Goal: Transaction & Acquisition: Purchase product/service

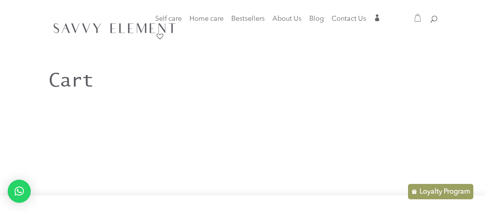
click at [376, 22] on div at bounding box center [243, 27] width 389 height 55
click at [381, 18] on span "" at bounding box center [377, 17] width 7 height 7
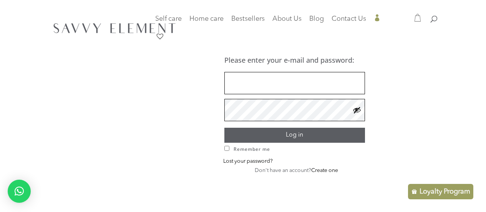
click at [256, 87] on input "Username or email address *" at bounding box center [295, 83] width 141 height 22
type input "**********"
click at [253, 148] on span "Remember me" at bounding box center [252, 149] width 37 height 7
click at [259, 136] on button "Log in" at bounding box center [295, 135] width 141 height 15
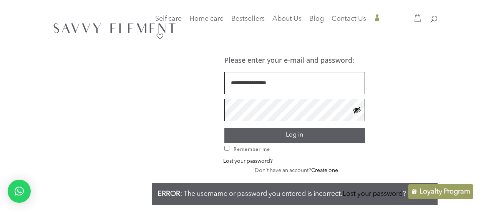
click at [324, 81] on input "**********" at bounding box center [295, 83] width 141 height 22
click at [225, 128] on button "Log in" at bounding box center [295, 135] width 141 height 15
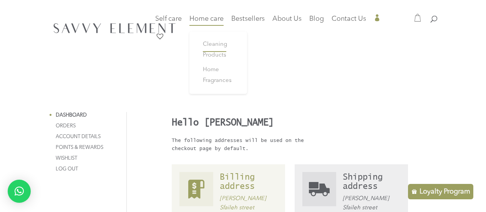
click at [214, 55] on span "Cleaning Products" at bounding box center [215, 50] width 24 height 17
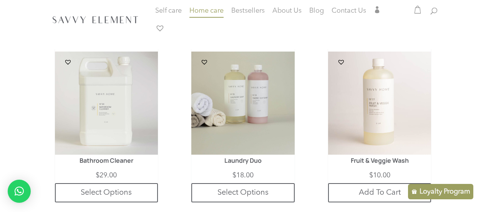
scroll to position [188, 0]
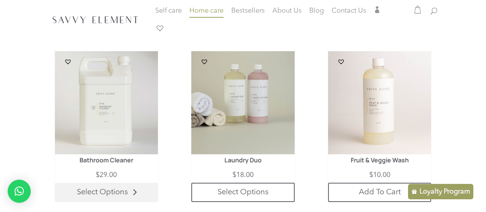
click at [126, 189] on link "Select Options" at bounding box center [106, 192] width 103 height 19
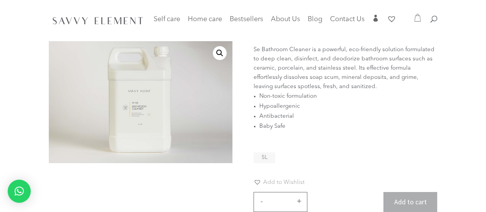
click at [261, 159] on li "5L" at bounding box center [265, 157] width 22 height 11
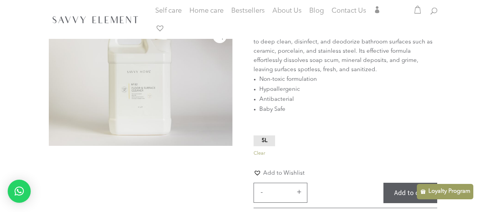
scroll to position [77, 0]
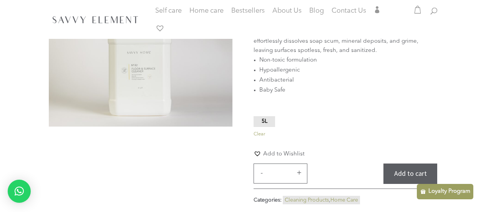
click at [301, 176] on button "+" at bounding box center [299, 172] width 12 height 9
type input "*"
click at [397, 172] on button "Add to cart" at bounding box center [411, 173] width 54 height 20
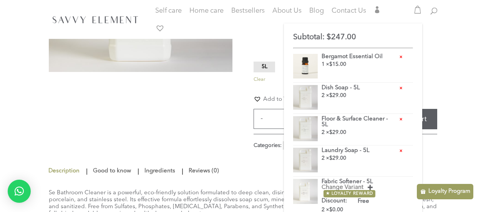
scroll to position [140, 0]
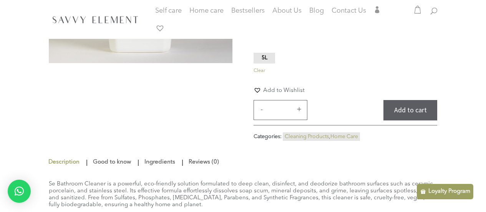
click at [419, 15] on div at bounding box center [417, 8] width 9 height 13
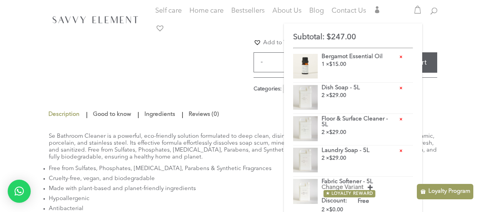
scroll to position [190, 0]
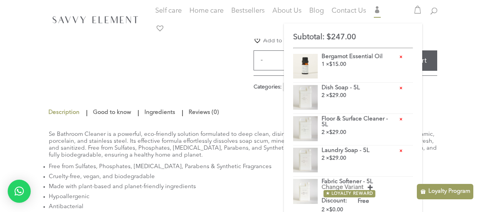
click at [378, 14] on span "" at bounding box center [377, 10] width 7 height 7
click at [378, 7] on span "" at bounding box center [377, 9] width 7 height 7
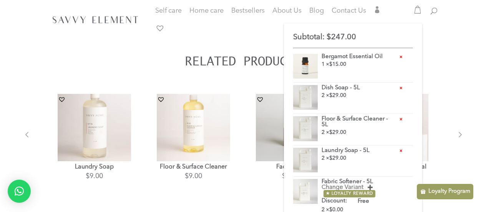
scroll to position [566, 0]
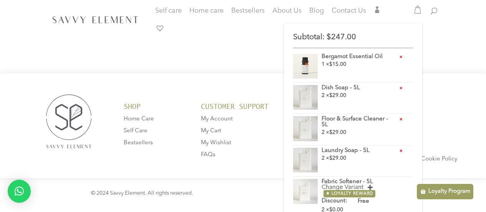
click at [374, 6] on link "" at bounding box center [377, 11] width 7 height 10
click at [379, 5] on div at bounding box center [243, 19] width 389 height 39
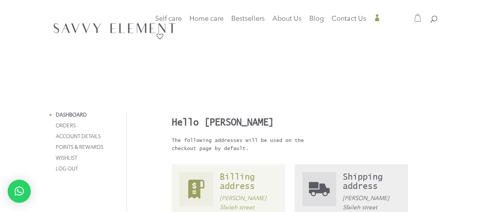
click at [421, 14] on icon at bounding box center [418, 18] width 8 height 8
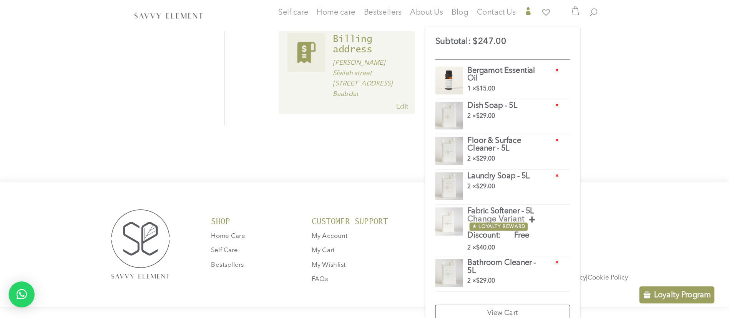
scroll to position [142, 0]
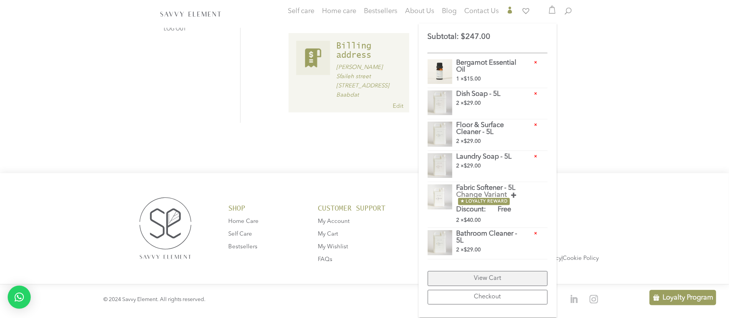
click at [486, 211] on link "View Cart" at bounding box center [488, 278] width 120 height 15
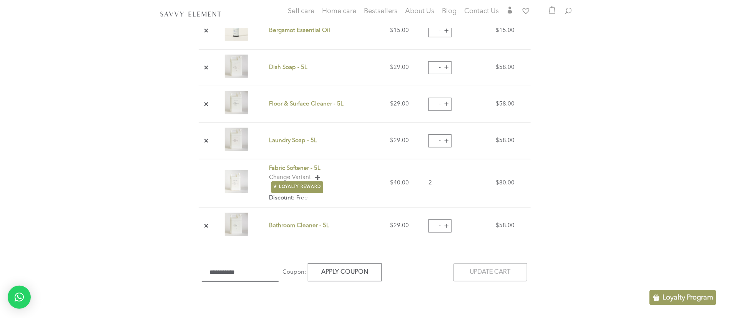
scroll to position [239, 0]
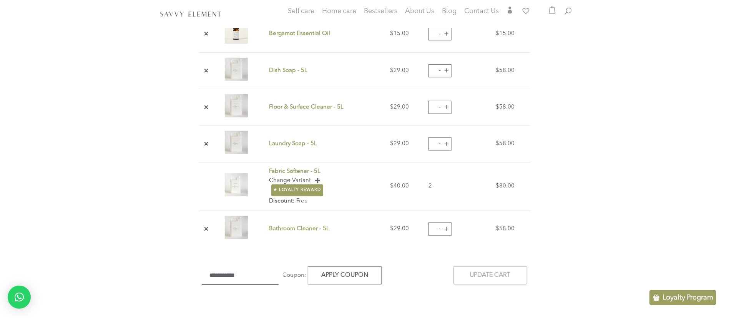
click at [317, 176] on div "Change Variant" at bounding box center [326, 180] width 115 height 9
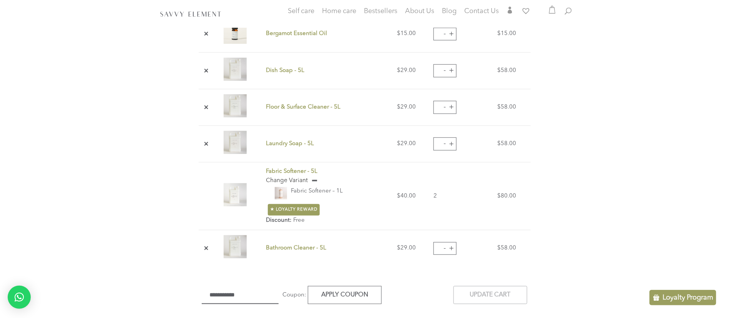
click at [313, 176] on div "Change Variant" at bounding box center [328, 180] width 125 height 9
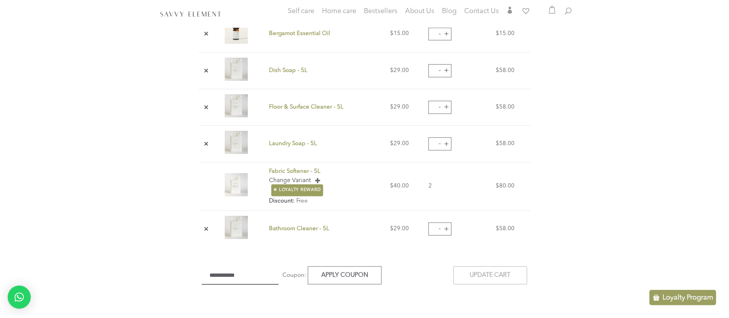
click at [319, 176] on div "Change Variant" at bounding box center [326, 180] width 115 height 9
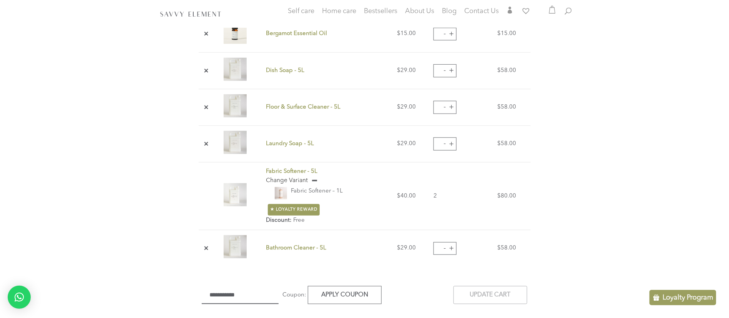
click at [316, 179] on div "Change Variant" at bounding box center [328, 180] width 125 height 9
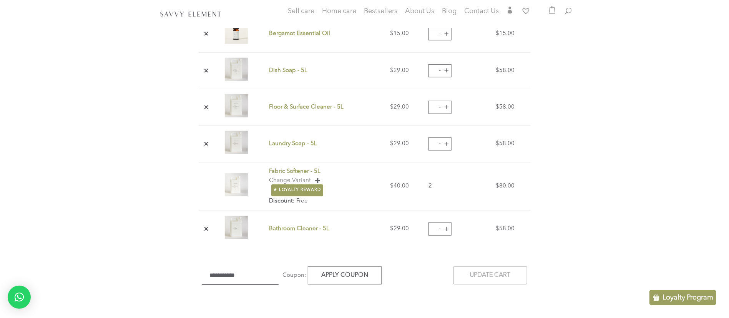
click at [282, 168] on link "Fabric Softener - 5L" at bounding box center [295, 171] width 52 height 6
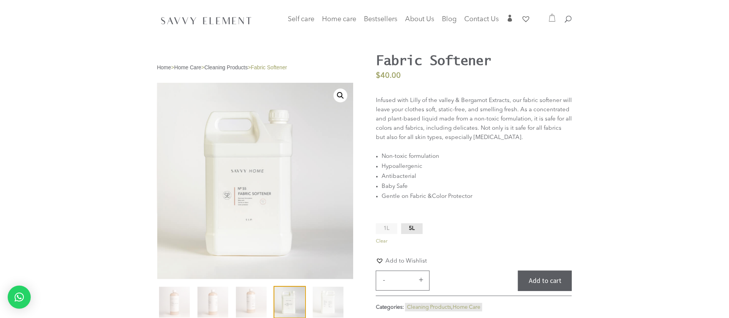
click at [415, 183] on li "Baby Safe" at bounding box center [477, 186] width 190 height 10
click at [389, 224] on li "1L" at bounding box center [387, 228] width 22 height 11
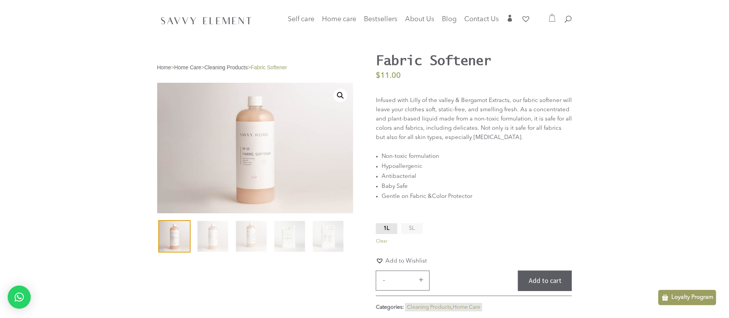
click at [407, 228] on li "5L" at bounding box center [412, 228] width 22 height 11
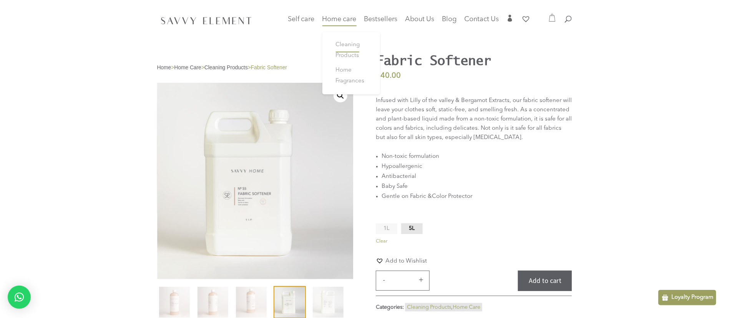
click at [346, 45] on span "Cleaning Products" at bounding box center [348, 50] width 24 height 17
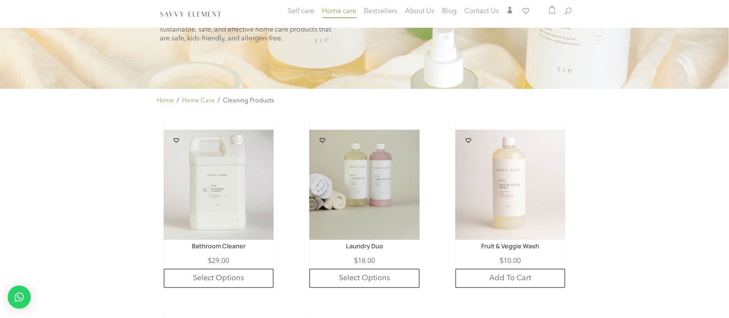
scroll to position [115, 0]
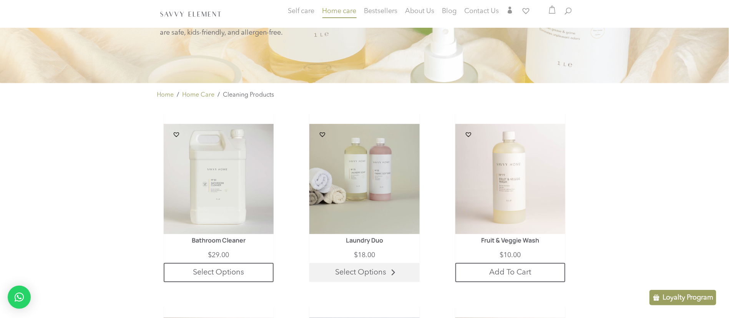
click at [346, 273] on link "Select Options" at bounding box center [364, 272] width 110 height 19
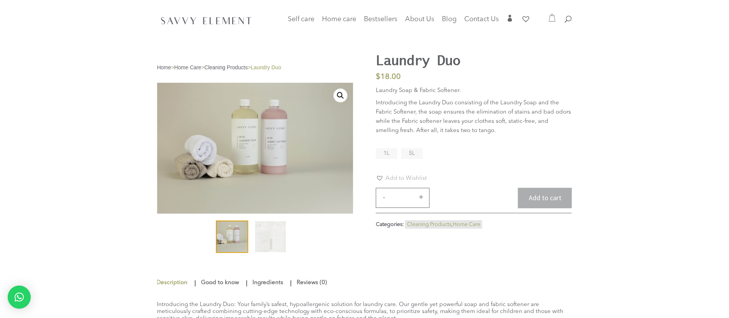
click at [412, 151] on span "5L" at bounding box center [412, 152] width 6 height 5
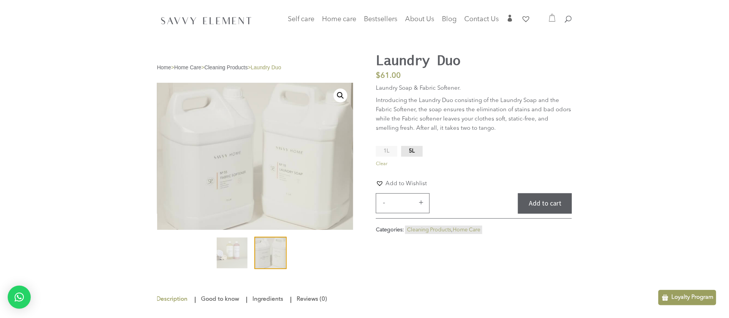
click at [420, 200] on button "+" at bounding box center [422, 202] width 12 height 9
type input "*"
click at [533, 199] on button "Add to cart" at bounding box center [545, 203] width 54 height 20
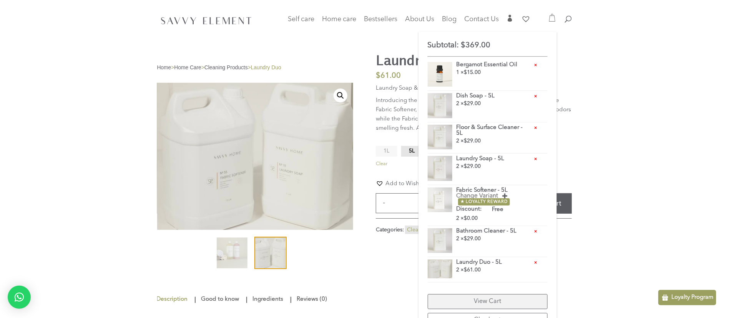
click at [478, 296] on link "View Cart" at bounding box center [488, 301] width 120 height 15
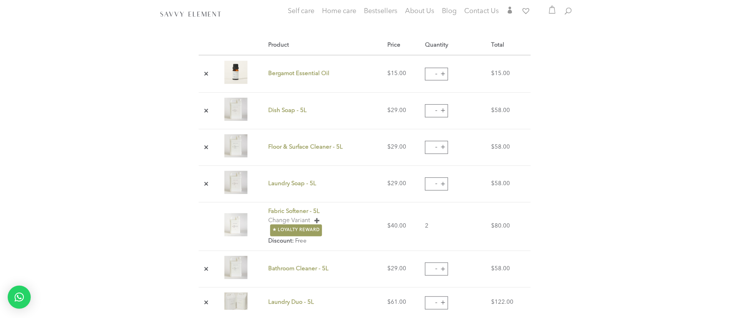
scroll to position [200, 0]
click at [207, 75] on link "×" at bounding box center [206, 73] width 9 height 9
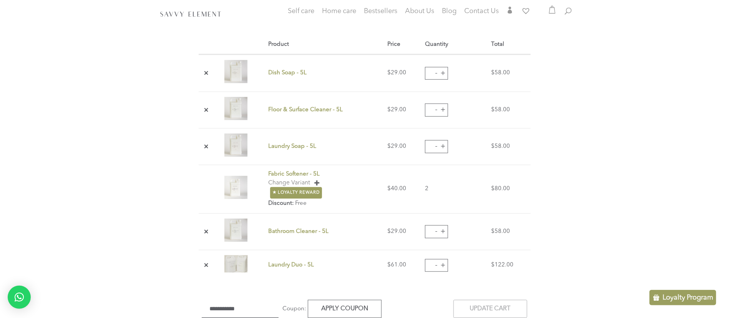
click at [206, 145] on link "×" at bounding box center [206, 146] width 9 height 9
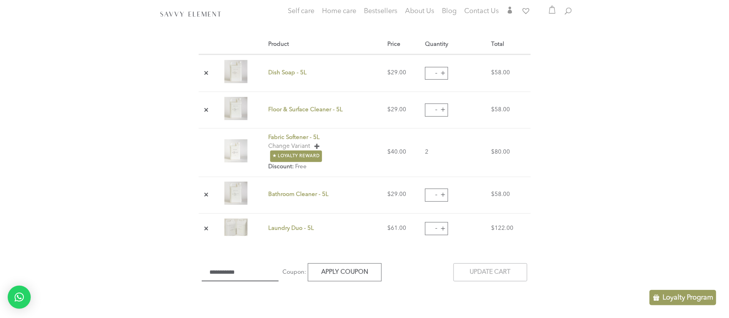
click at [679, 293] on div "Loyalty Program" at bounding box center [683, 296] width 67 height 15
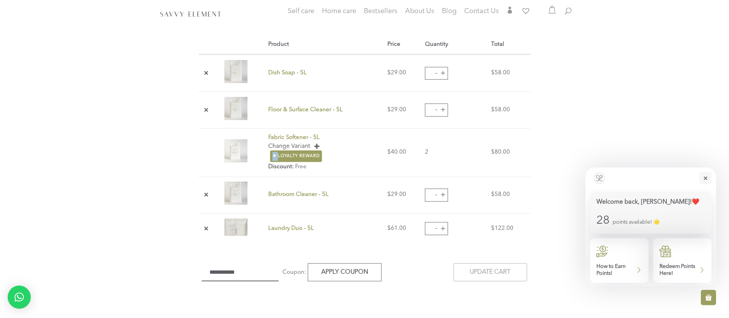
drag, startPoint x: 275, startPoint y: 155, endPoint x: 318, endPoint y: 144, distance: 43.7
click at [318, 144] on td "Fabric Softener - 5L Change Variant Fabric Softener – 1L ★ Loyalty Reward Disco…" at bounding box center [324, 152] width 119 height 48
click at [318, 144] on div "Change Variant" at bounding box center [324, 146] width 113 height 9
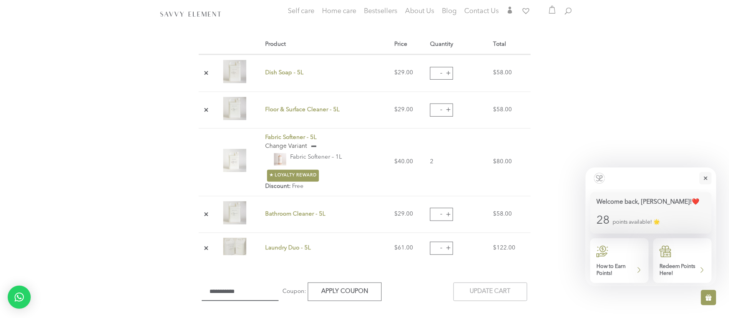
click at [318, 144] on div "Change Variant" at bounding box center [326, 146] width 123 height 9
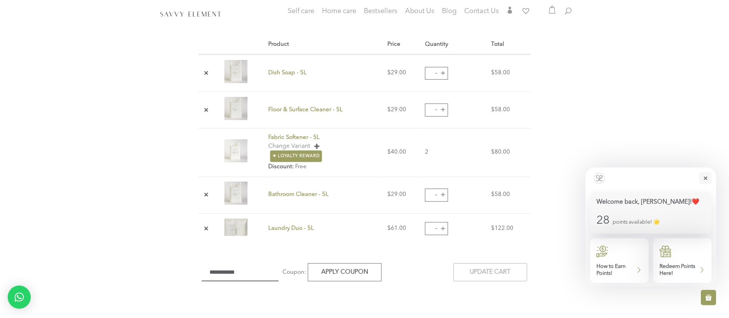
click at [675, 253] on div "Redeem Points Here!" at bounding box center [683, 260] width 58 height 45
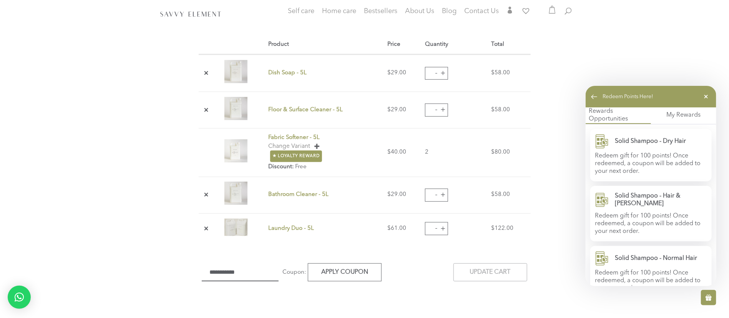
click at [706, 95] on icon at bounding box center [706, 97] width 12 height 14
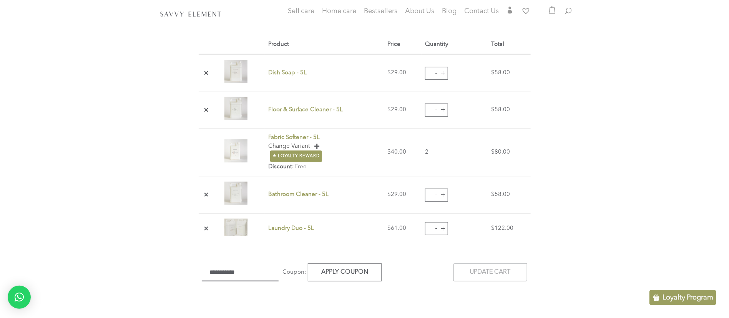
click at [314, 143] on div "Change Variant" at bounding box center [324, 146] width 113 height 9
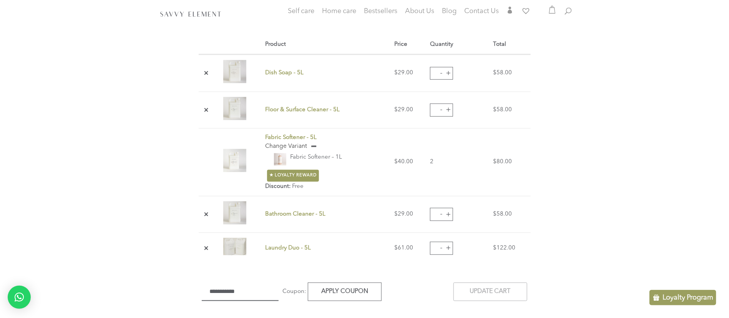
click at [440, 244] on button "-" at bounding box center [442, 248] width 12 height 12
type input "*"
click at [350, 41] on link "Cleaning Products" at bounding box center [351, 42] width 46 height 25
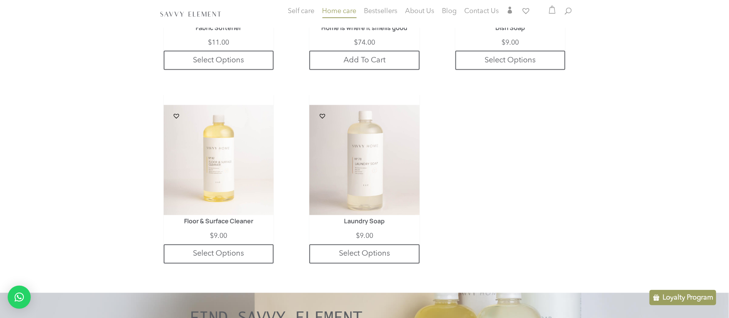
scroll to position [523, 0]
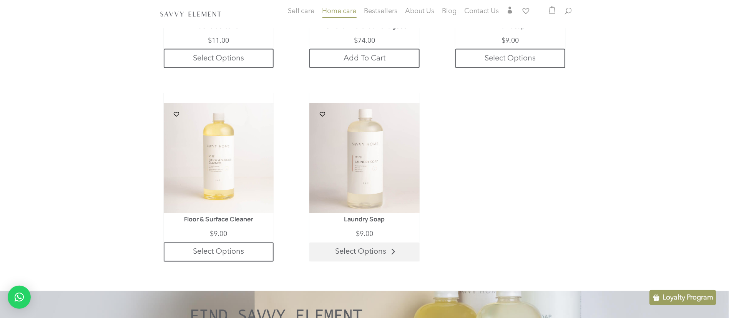
click at [369, 250] on link "Select Options" at bounding box center [364, 251] width 110 height 19
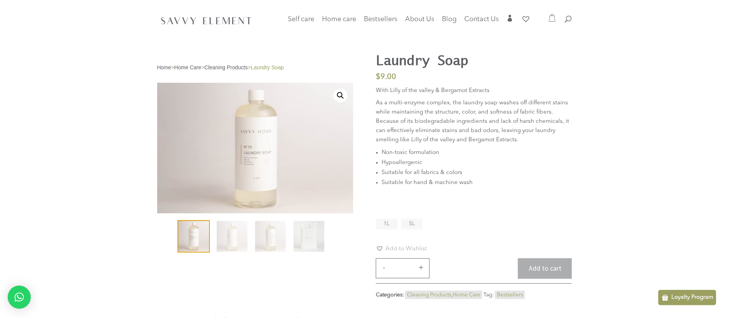
click at [410, 225] on span "5L" at bounding box center [412, 223] width 6 height 5
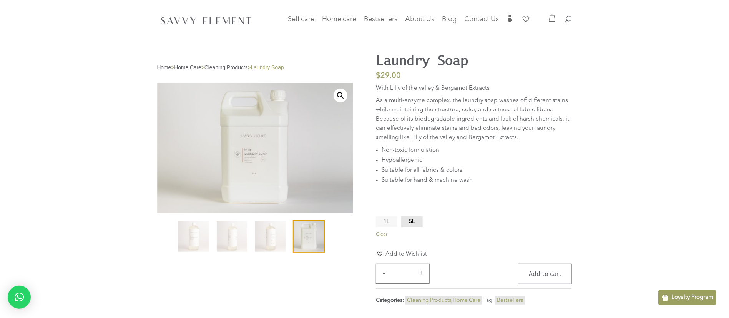
click at [533, 271] on button "Add to cart" at bounding box center [545, 273] width 54 height 20
click at [549, 22] on div at bounding box center [552, 16] width 9 height 13
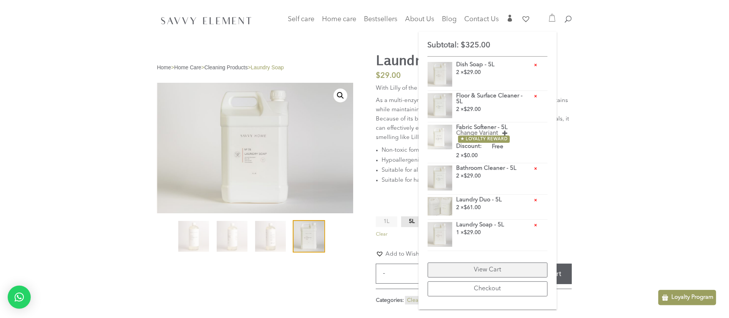
click at [522, 271] on link "View Cart" at bounding box center [488, 269] width 120 height 15
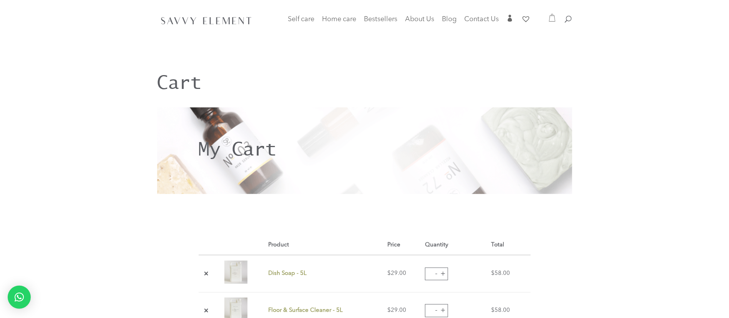
click at [522, 273] on td "$ 58.00" at bounding box center [509, 273] width 43 height 37
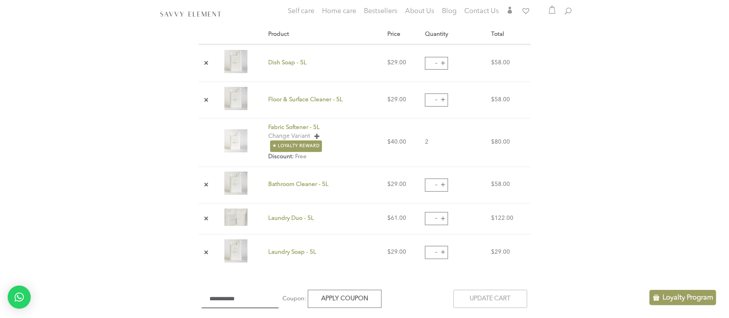
scroll to position [211, 0]
click at [439, 217] on button "+" at bounding box center [443, 218] width 12 height 12
click at [436, 215] on button "-" at bounding box center [437, 217] width 12 height 12
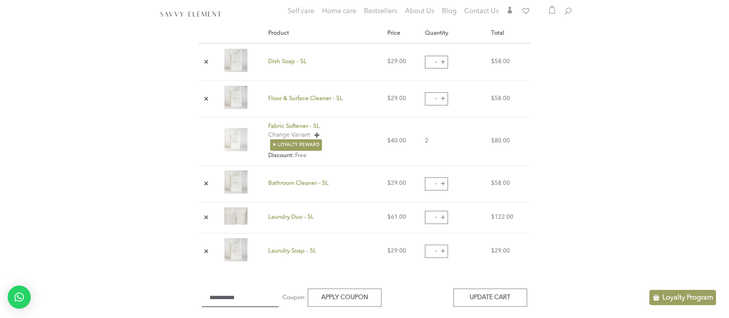
click at [436, 215] on button "-" at bounding box center [437, 217] width 12 height 12
type input "*"
click at [436, 215] on button "-" at bounding box center [437, 217] width 12 height 12
click at [208, 213] on link "×" at bounding box center [206, 217] width 9 height 9
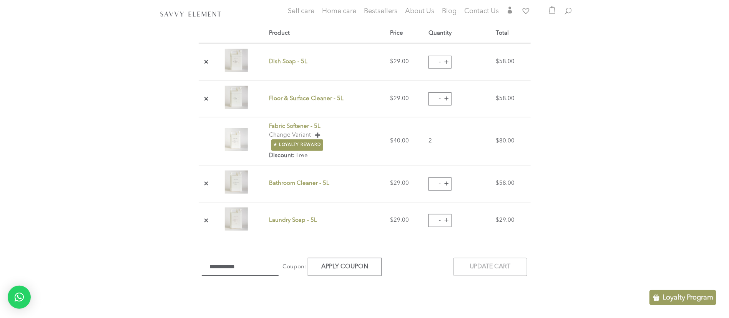
click at [448, 215] on button "+" at bounding box center [447, 221] width 12 height 12
type input "*"
click at [478, 232] on td "- Laundry Soap - 5L quantity * +" at bounding box center [458, 220] width 67 height 37
click at [479, 268] on button "Update cart" at bounding box center [491, 267] width 74 height 18
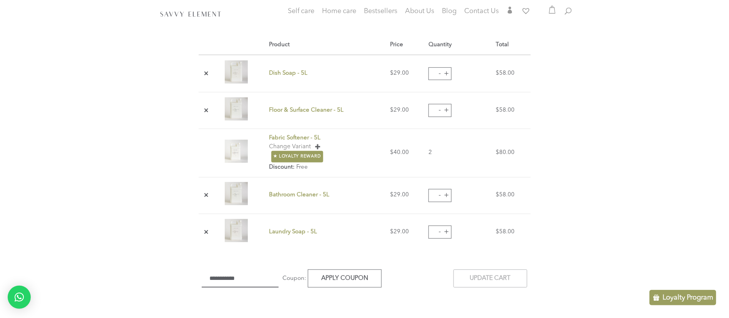
scroll to position [477, 0]
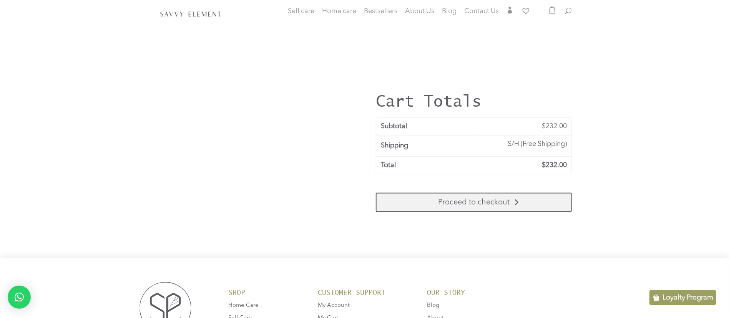
click at [497, 204] on link "Proceed to checkout" at bounding box center [474, 202] width 196 height 19
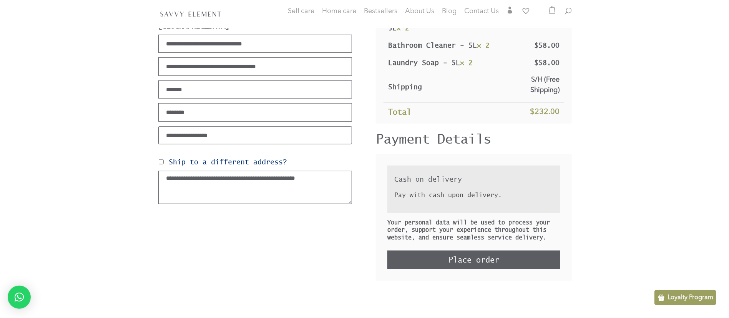
scroll to position [156, 0]
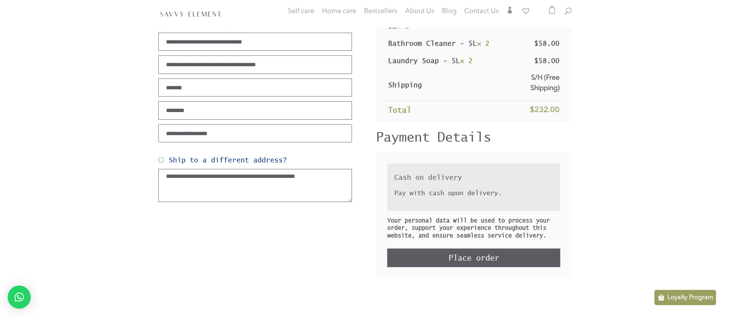
click at [490, 261] on button "Place order" at bounding box center [473, 257] width 173 height 18
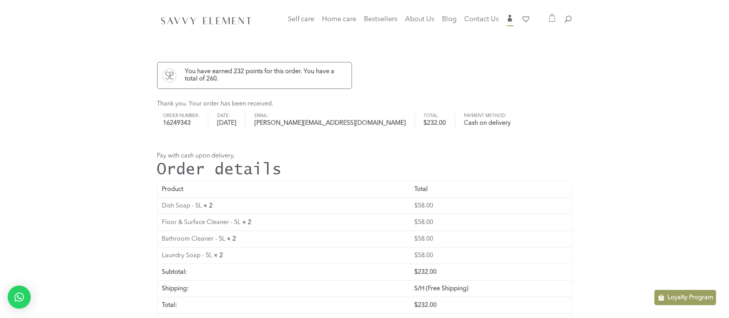
click at [513, 19] on span "" at bounding box center [510, 18] width 7 height 7
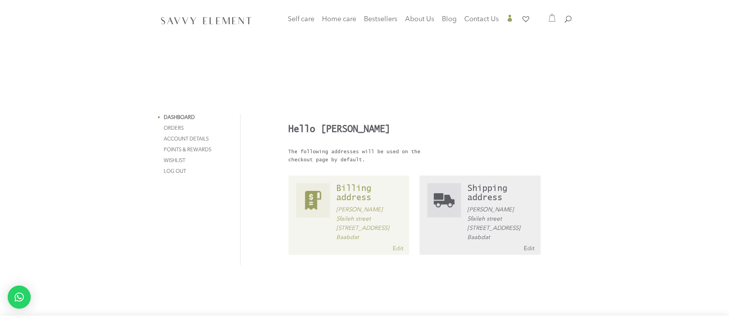
click at [551, 19] on icon at bounding box center [553, 18] width 8 height 8
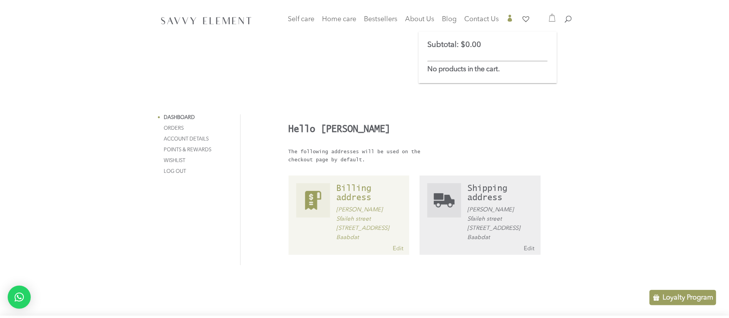
click at [667, 289] on div "Loyalty Program" at bounding box center [683, 296] width 67 height 15
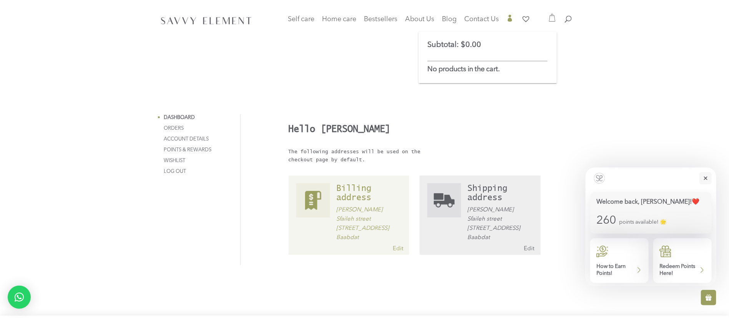
click at [675, 271] on p "Redeem Points Here!" at bounding box center [679, 270] width 38 height 14
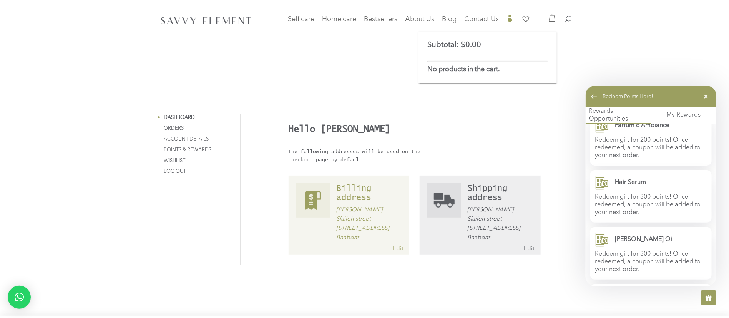
scroll to position [364, 0]
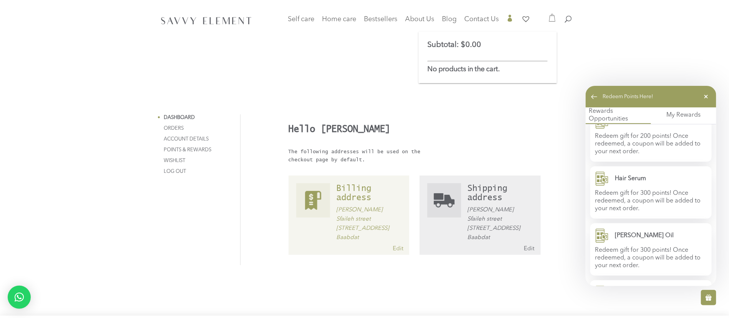
click at [688, 122] on div "My Rewards" at bounding box center [683, 115] width 65 height 17
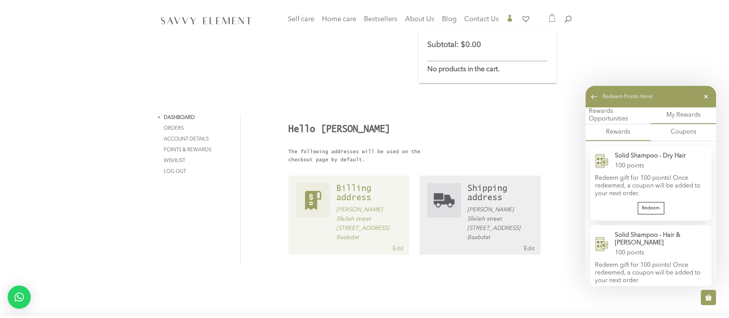
click at [708, 101] on icon at bounding box center [706, 97] width 12 height 14
click at [708, 101] on div "Dashboard Orders Downloads Addresses Account details Points & Rewards Wishlist …" at bounding box center [364, 157] width 729 height 315
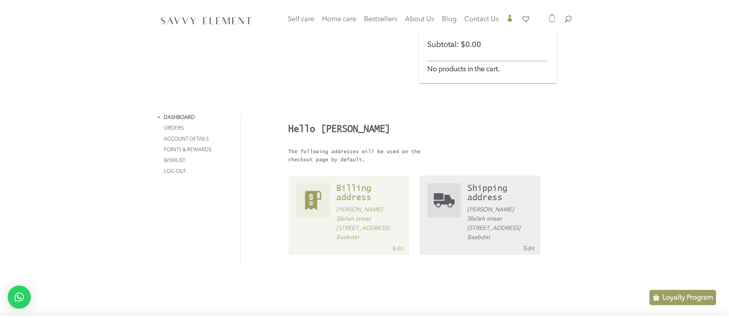
drag, startPoint x: 708, startPoint y: 101, endPoint x: 712, endPoint y: 93, distance: 8.6
click at [712, 93] on div "Dashboard Orders Downloads Addresses Account details Points & Rewards Wishlist …" at bounding box center [364, 157] width 729 height 315
